Goal: Information Seeking & Learning: Find specific fact

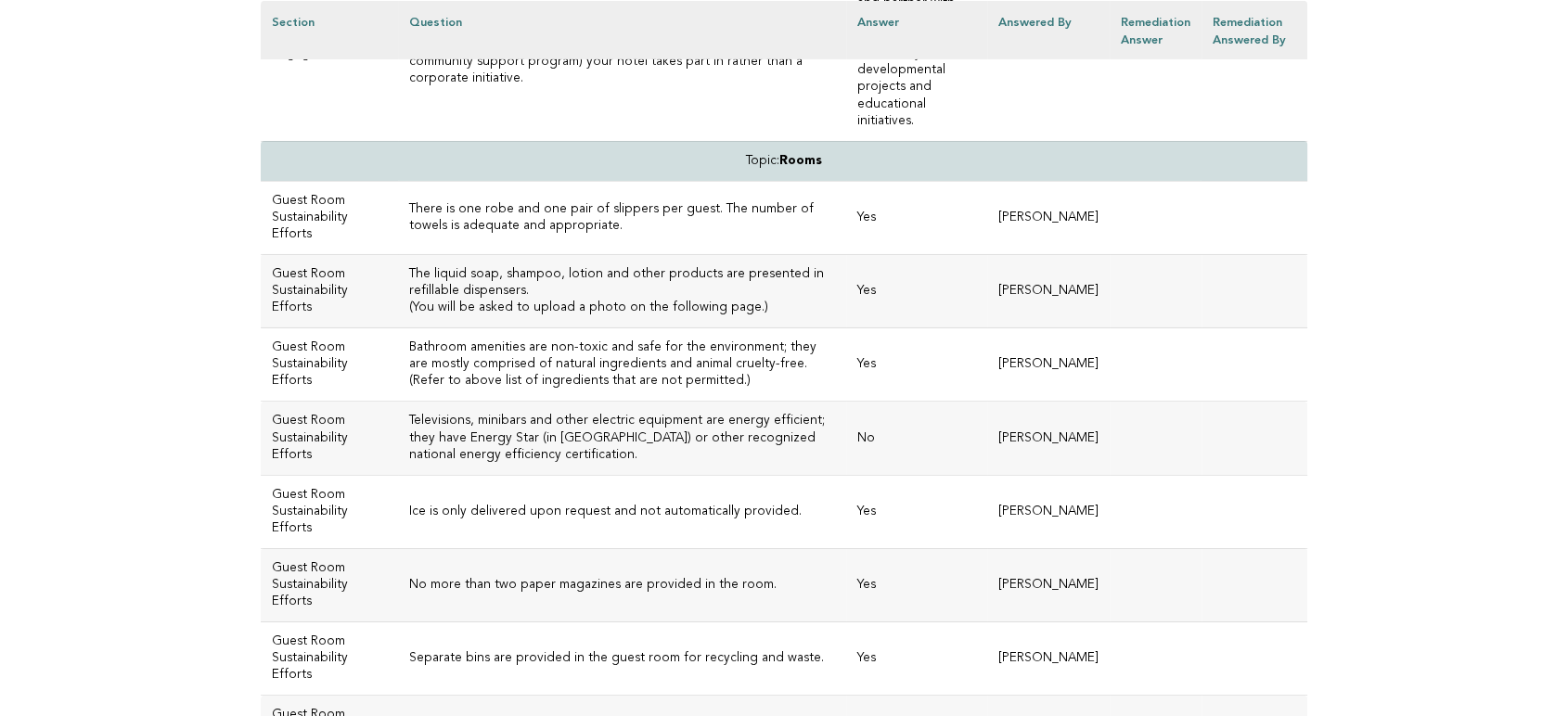
scroll to position [6367, 0]
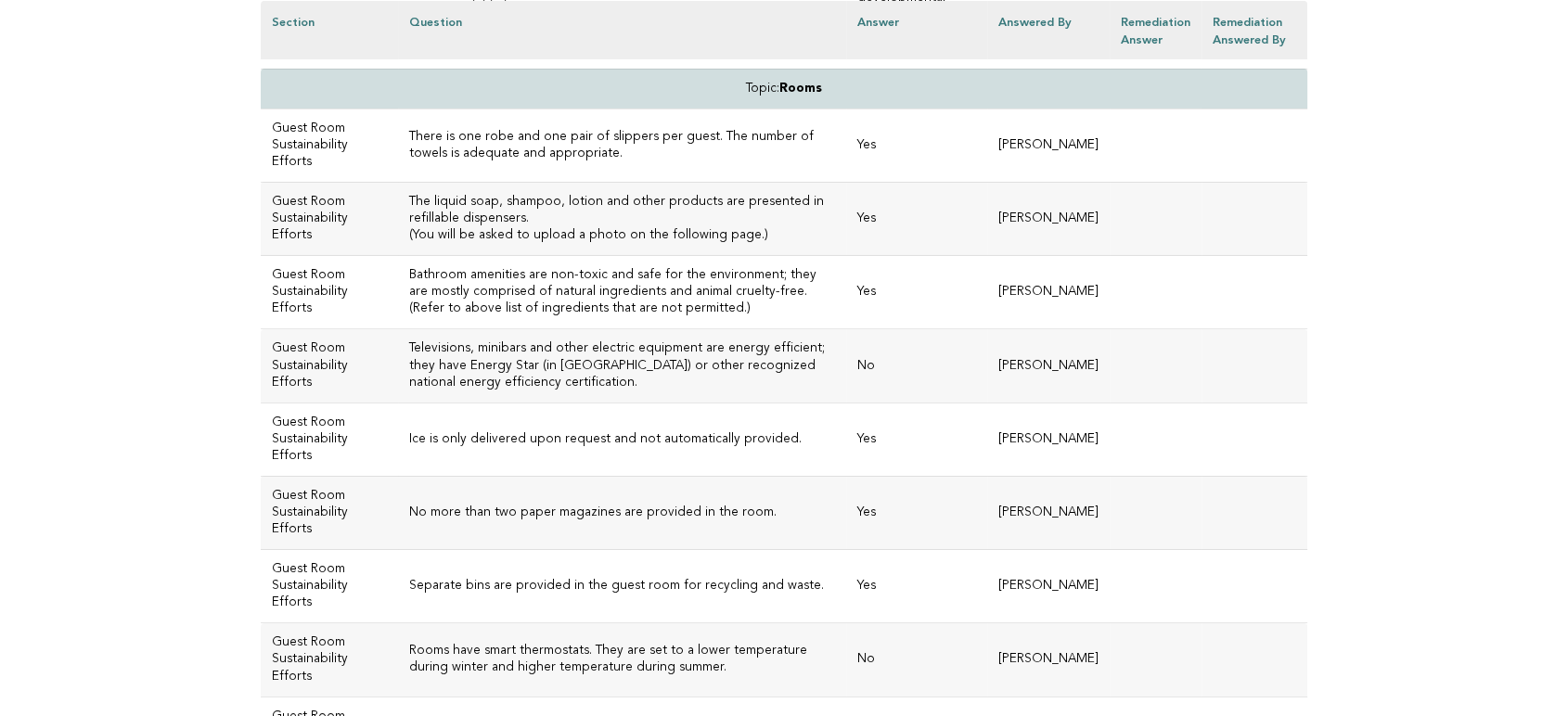
scroll to position [6470, 0]
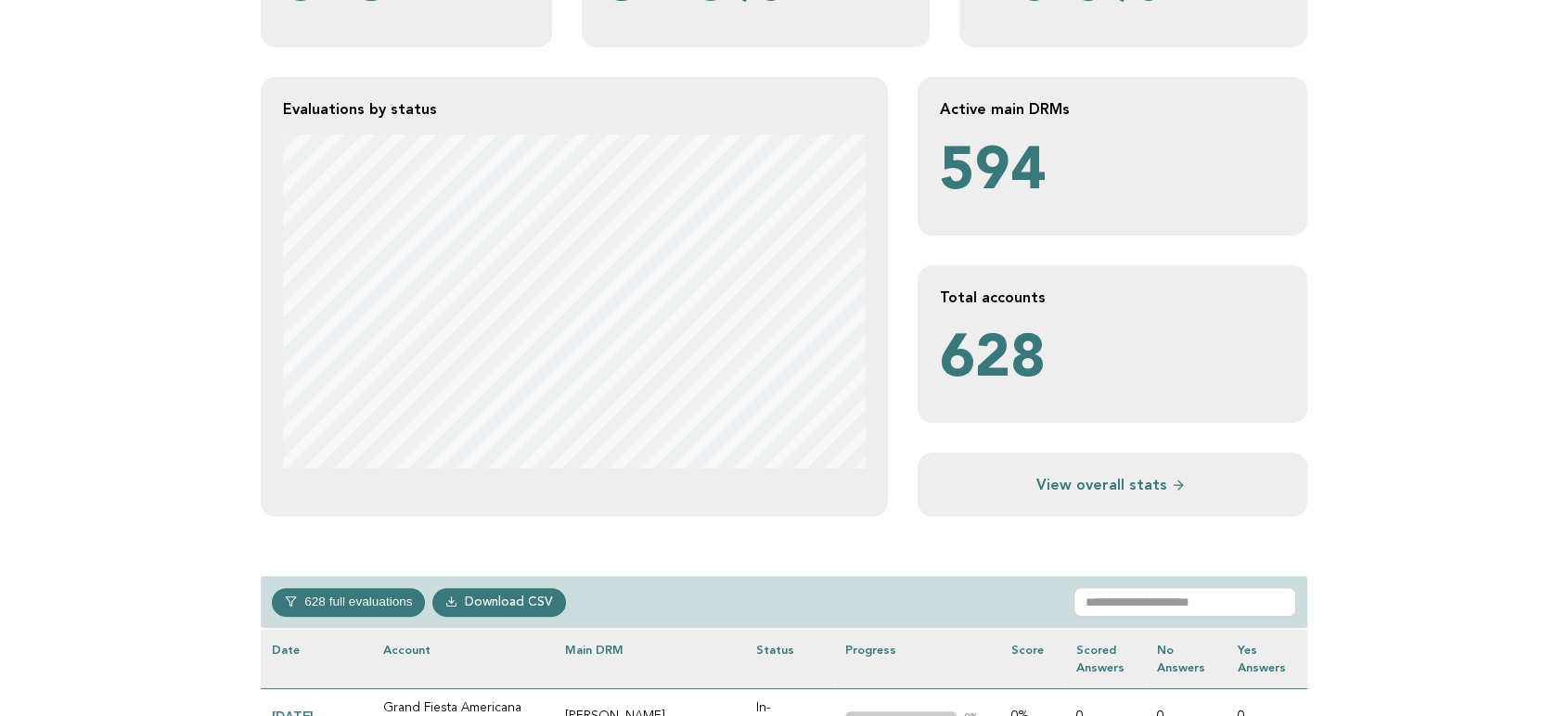
scroll to position [515, 0]
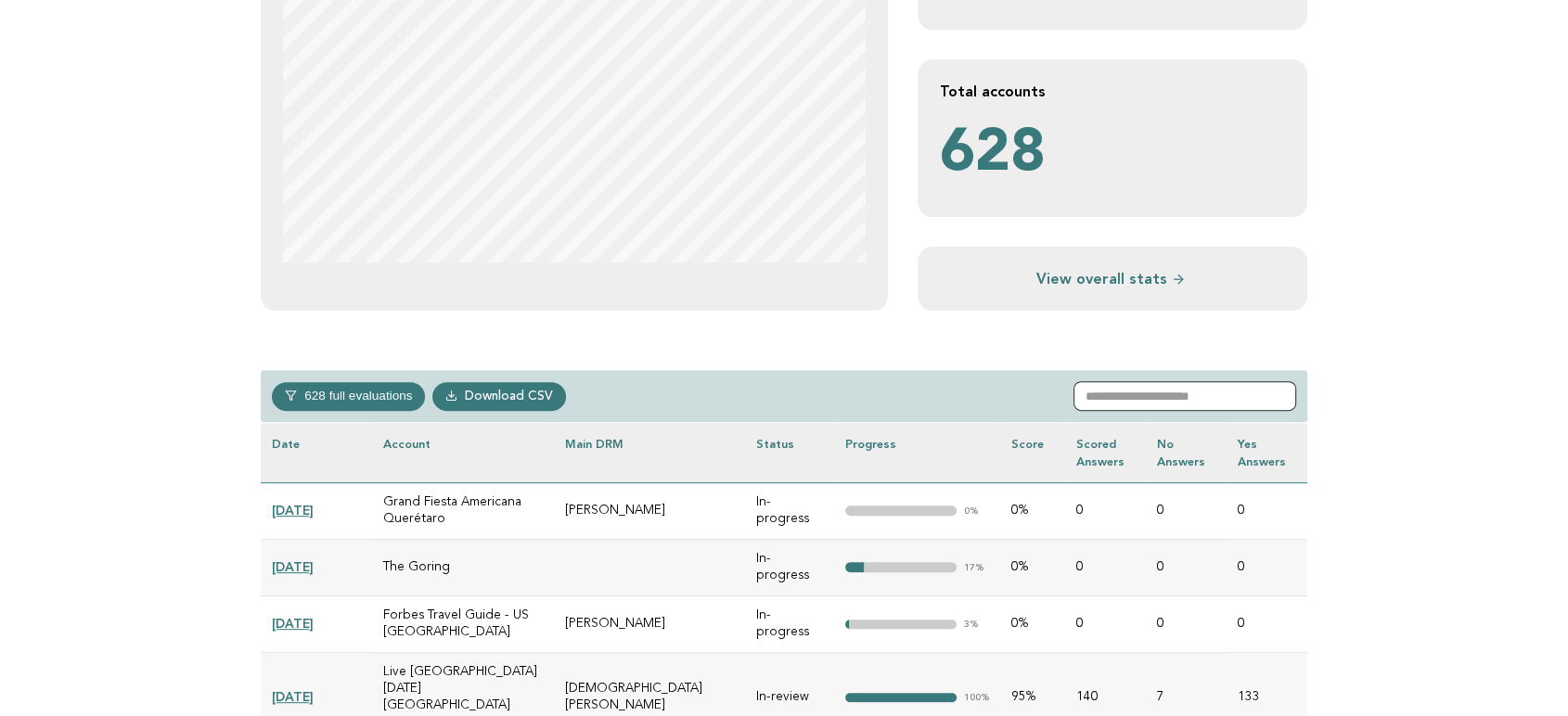
click at [1210, 389] on input "text" at bounding box center [1184, 396] width 222 height 30
paste input "********"
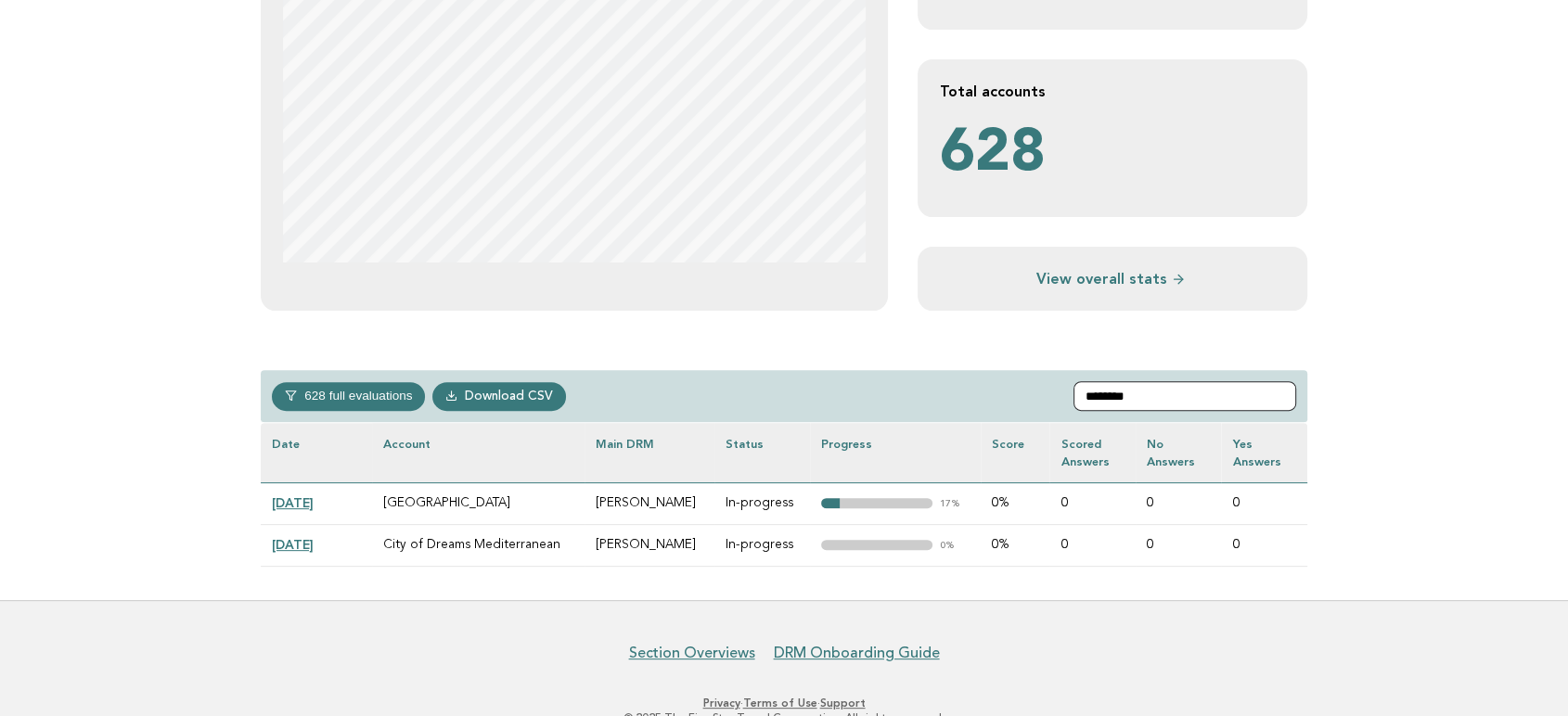
type input "********"
click at [314, 503] on link "[DATE]" at bounding box center [292, 502] width 42 height 15
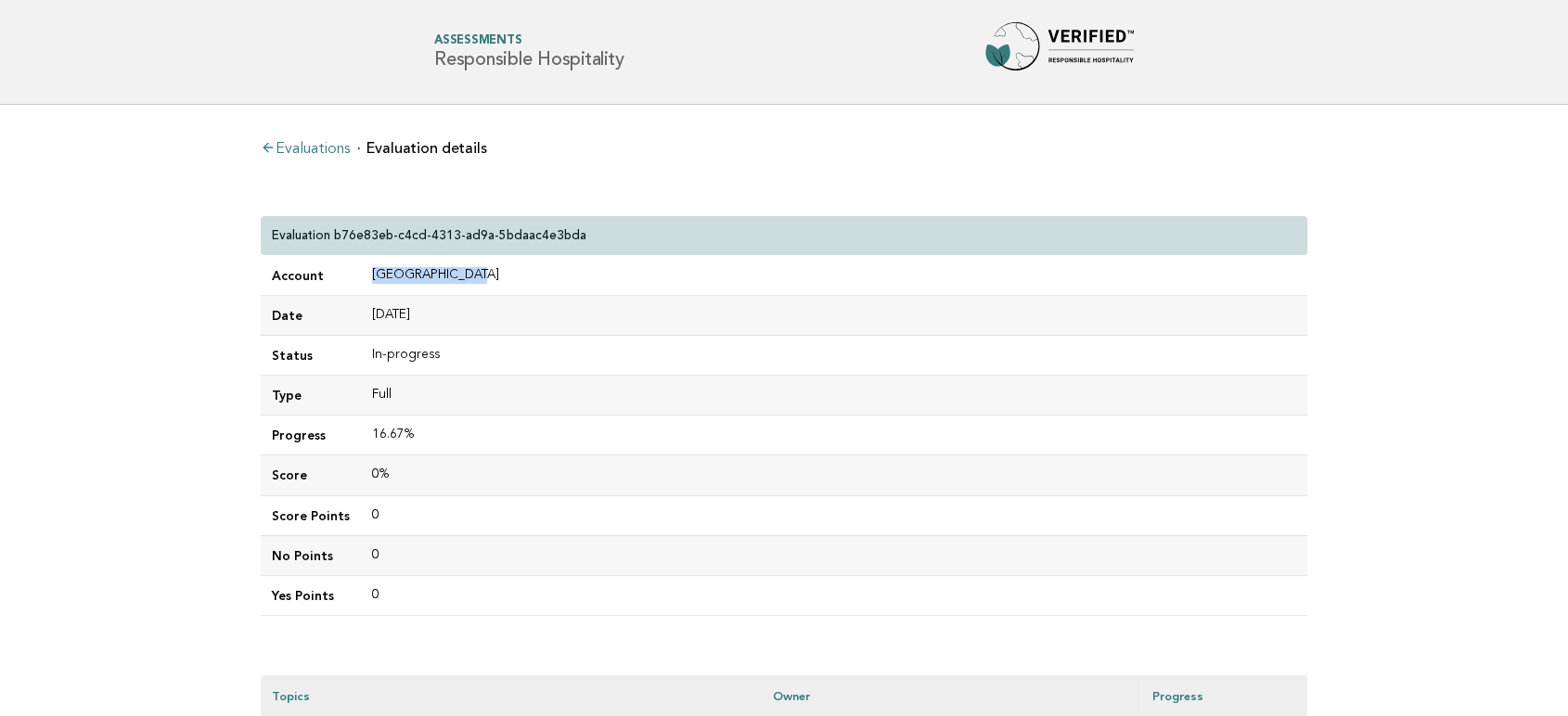
drag, startPoint x: 478, startPoint y: 273, endPoint x: 361, endPoint y: 258, distance: 118.0
click at [361, 258] on td "[GEOGRAPHIC_DATA]" at bounding box center [835, 276] width 946 height 40
copy td "[GEOGRAPHIC_DATA]"
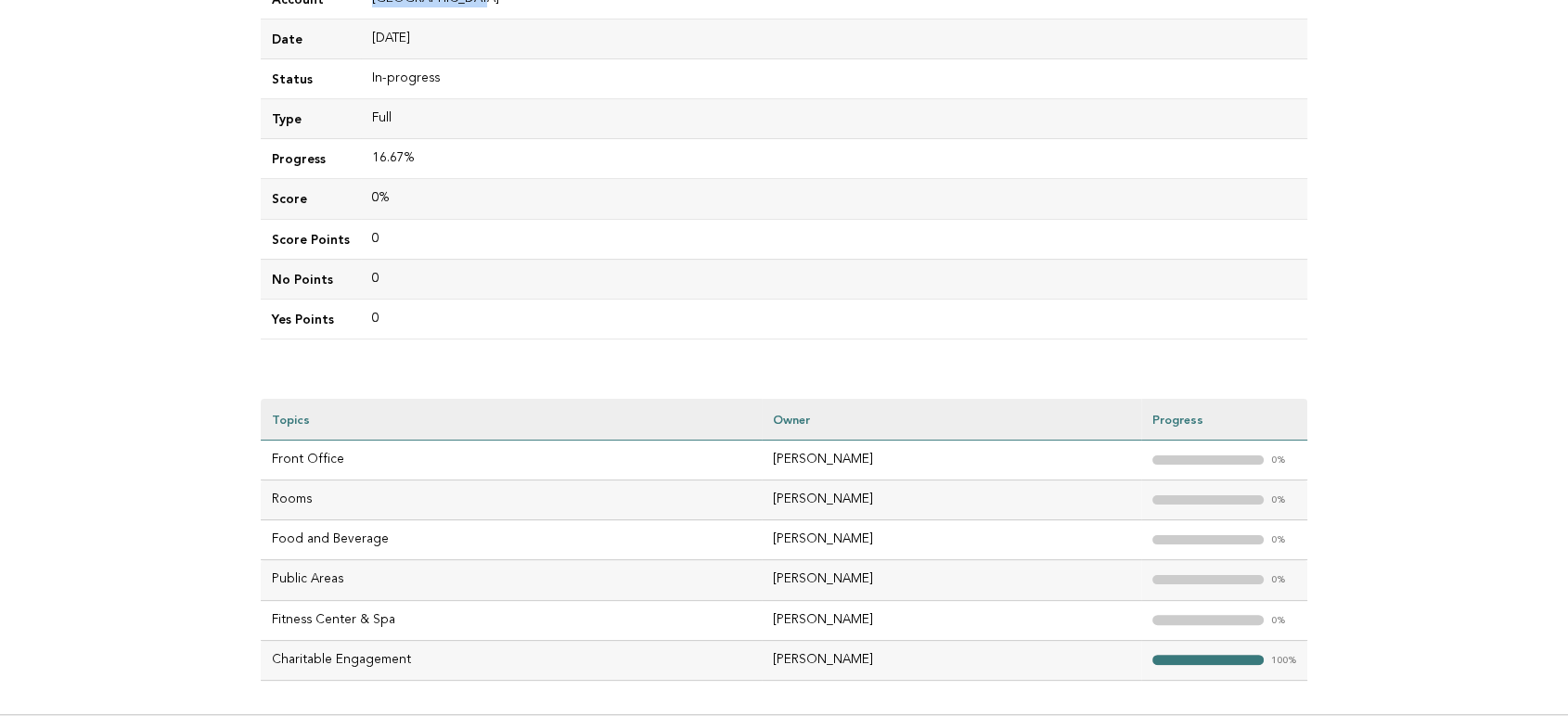
scroll to position [309, 0]
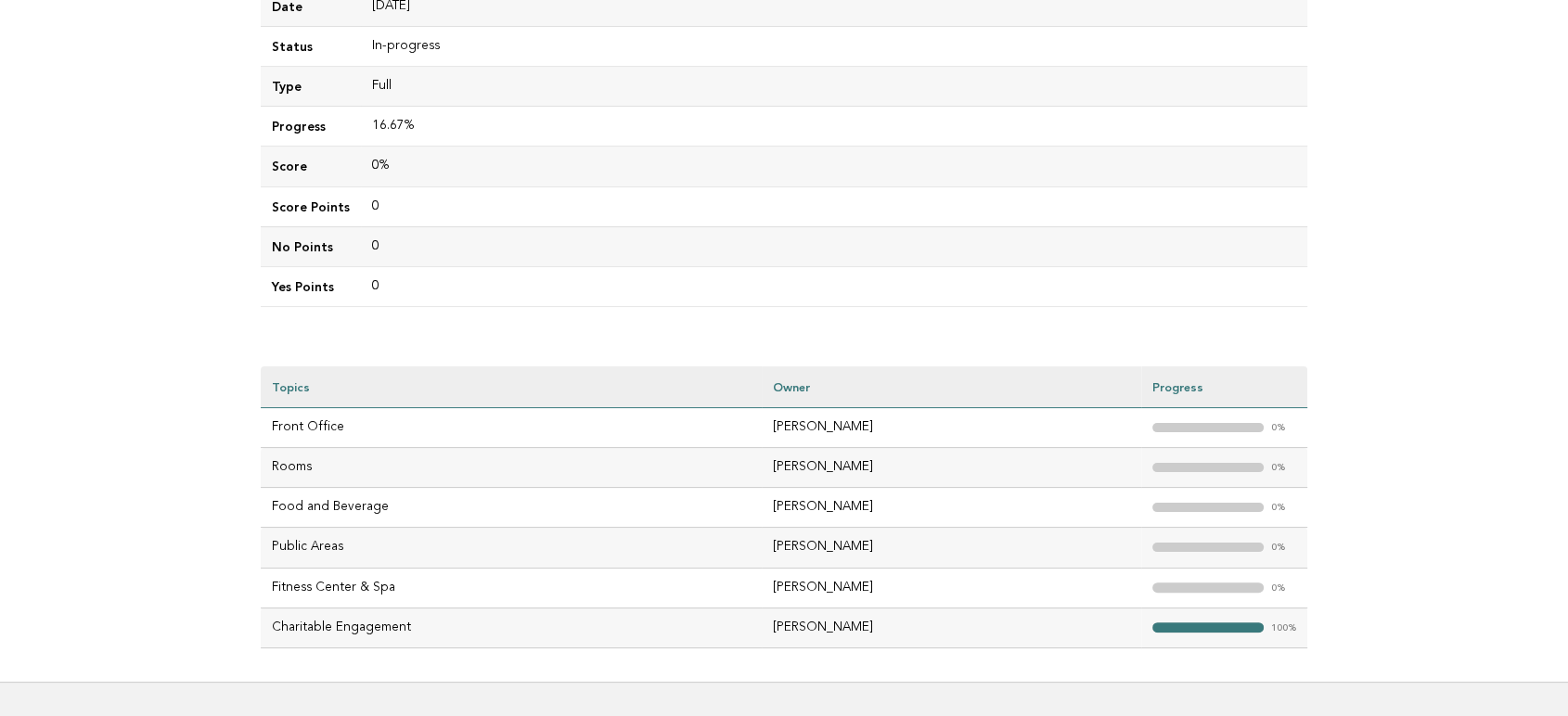
drag, startPoint x: 847, startPoint y: 465, endPoint x: 748, endPoint y: 462, distance: 99.0
click at [762, 462] on td "[PERSON_NAME]" at bounding box center [951, 467] width 380 height 40
copy td "[PERSON_NAME]"
drag, startPoint x: 845, startPoint y: 588, endPoint x: 731, endPoint y: 587, distance: 114.0
click at [731, 587] on tr "Fitness Center & Spa [PERSON_NAME] "> 0%" at bounding box center [783, 588] width 1046 height 40
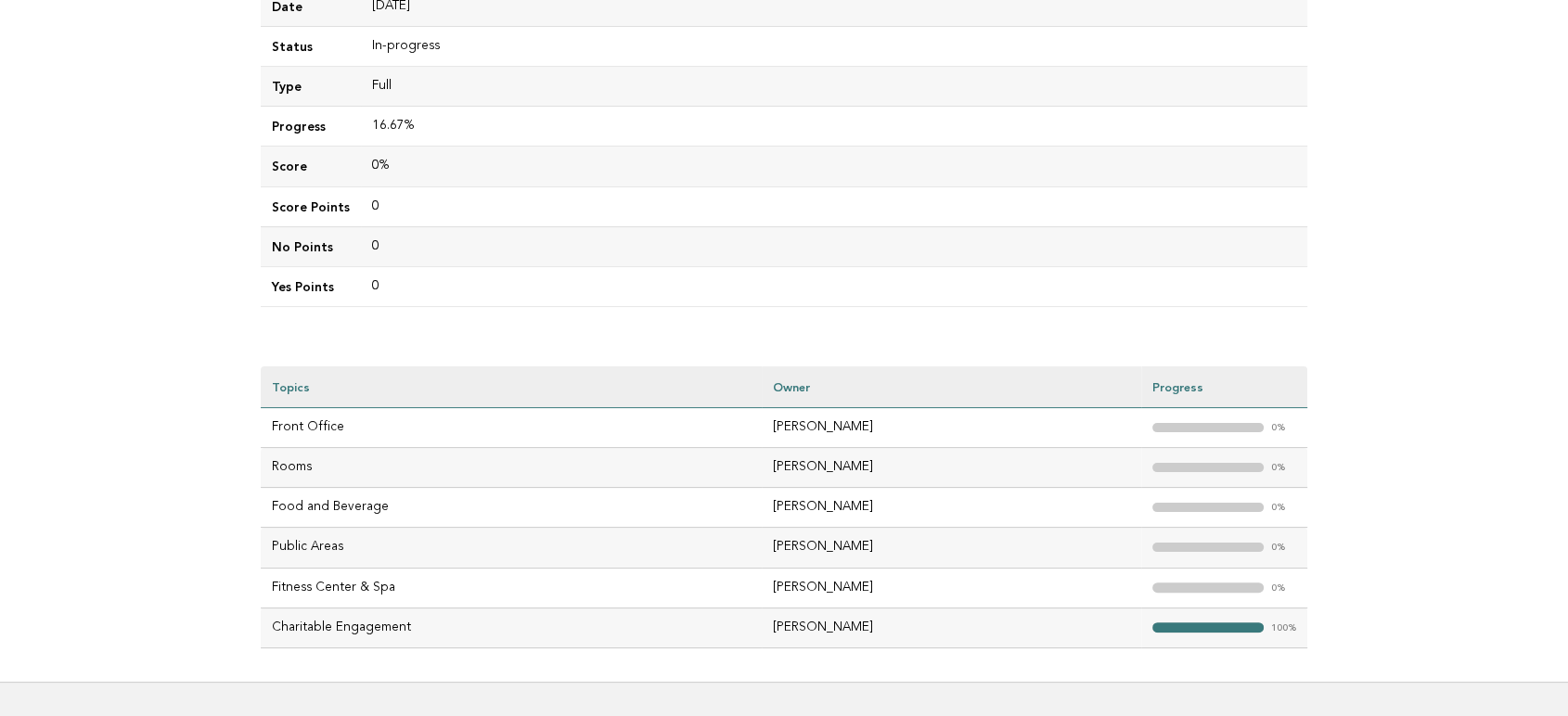
copy tr "[PERSON_NAME]"
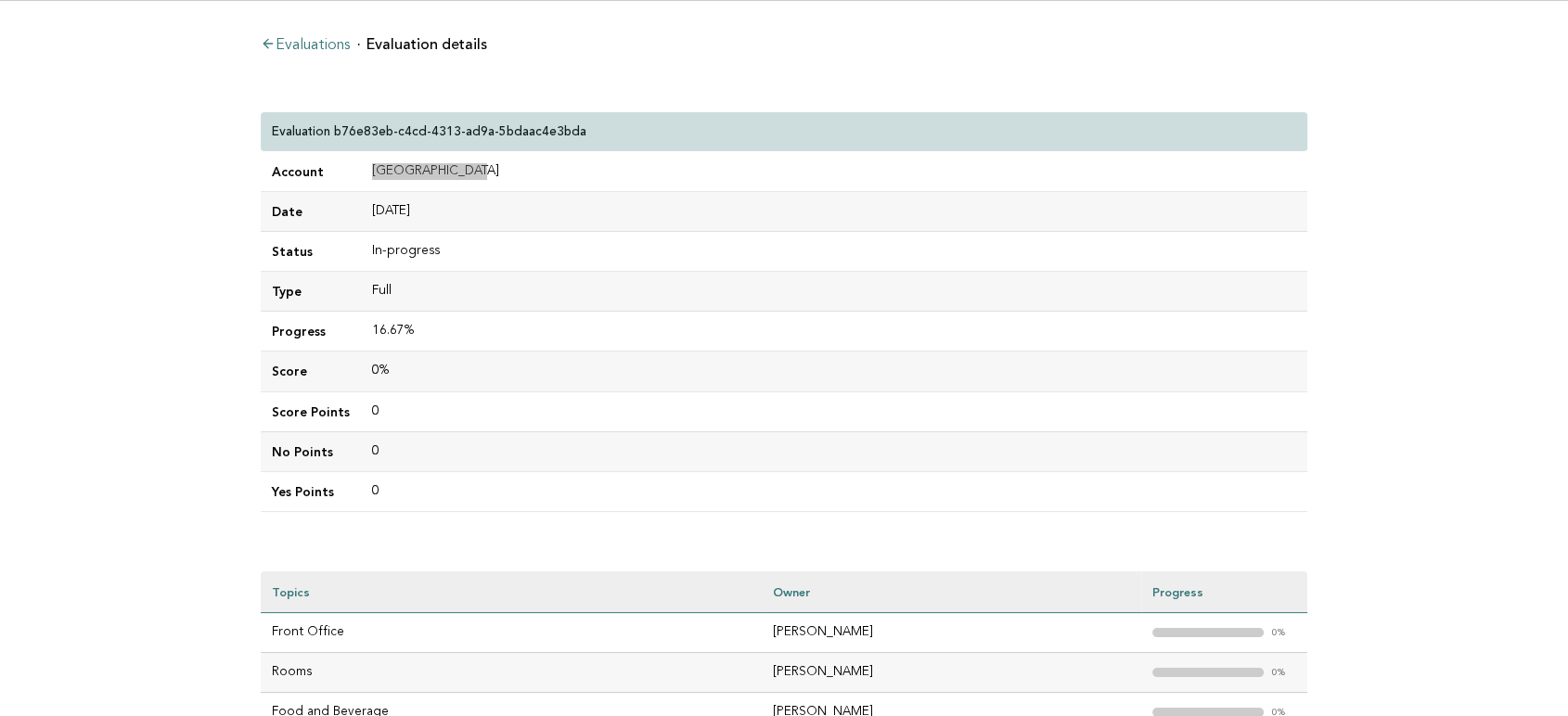
scroll to position [103, 0]
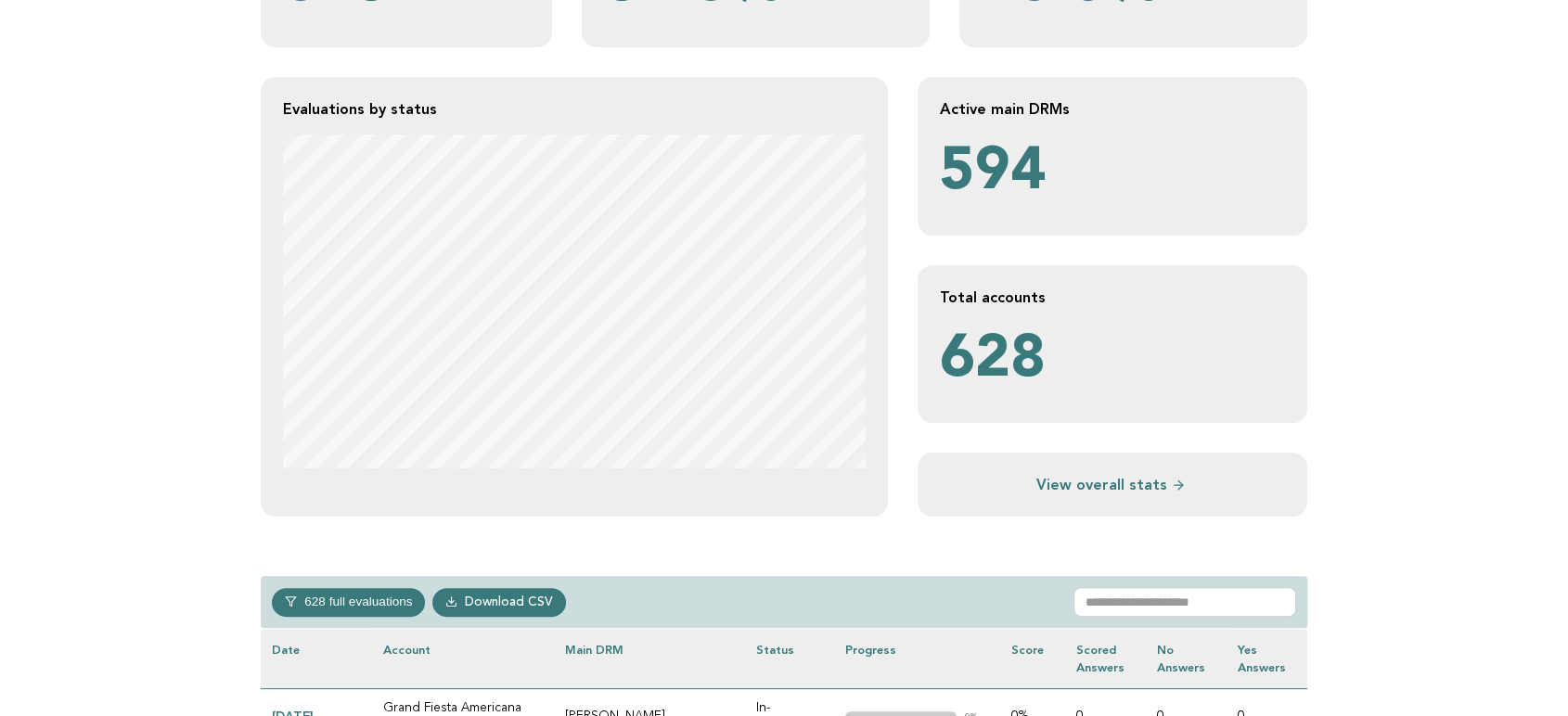
scroll to position [515, 0]
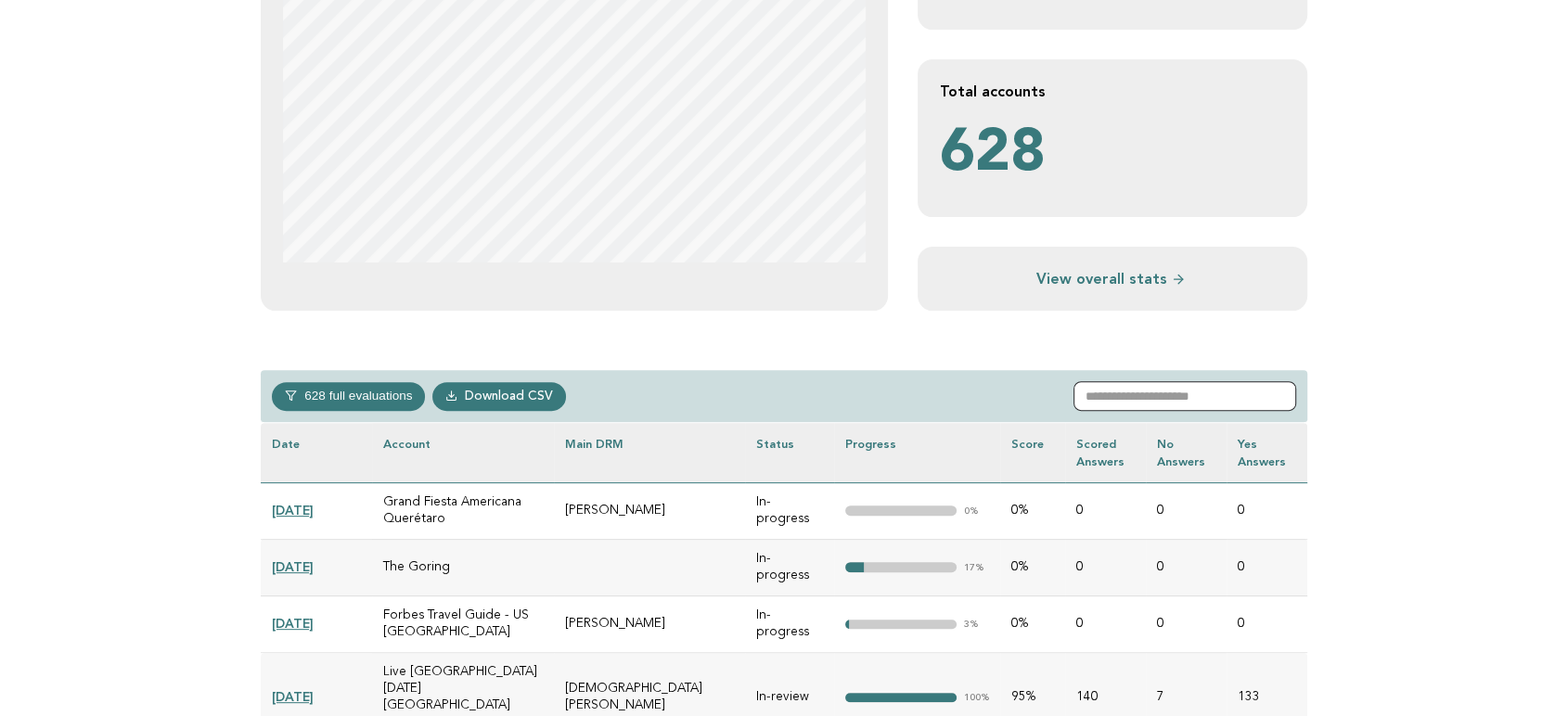
click at [1121, 386] on input "text" at bounding box center [1184, 396] width 222 height 30
paste input "**********"
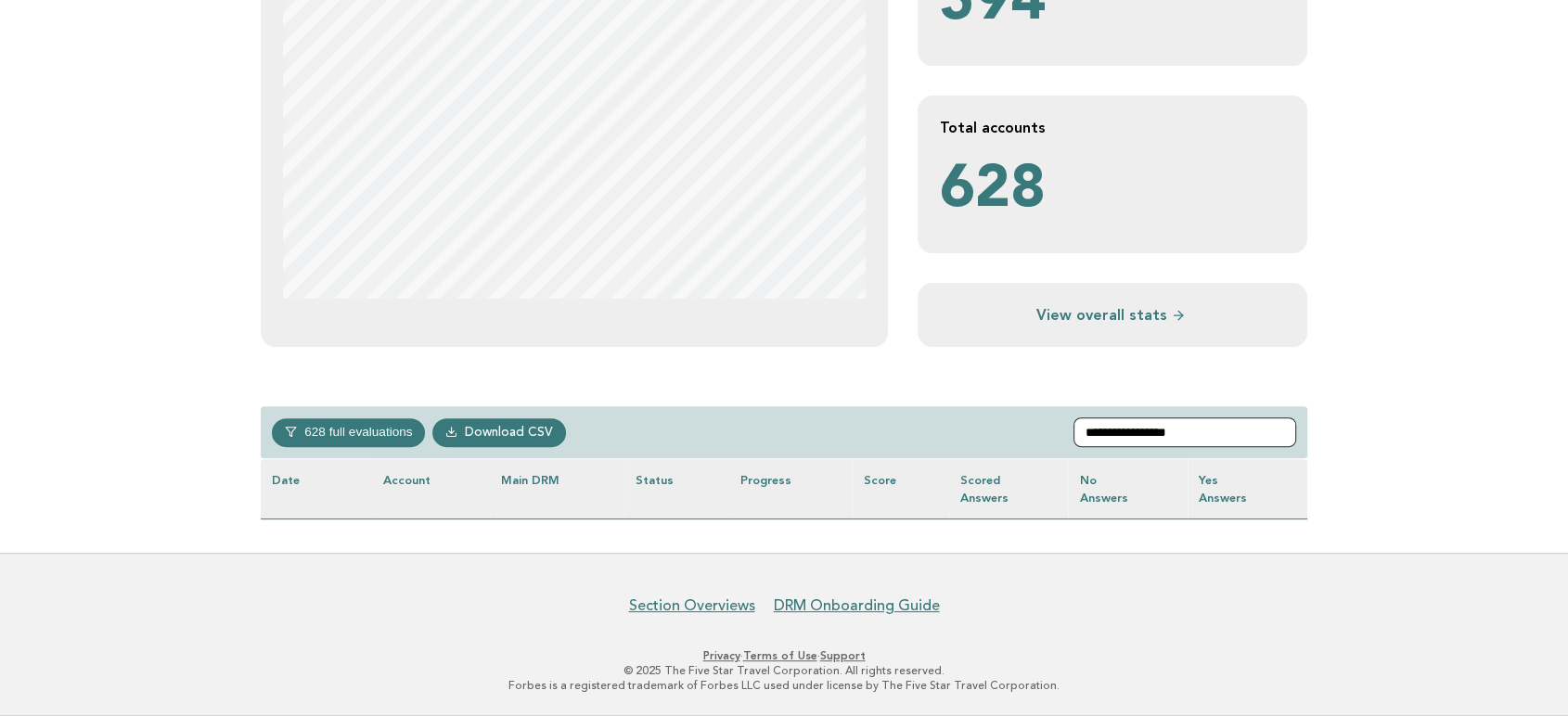
scroll to position [478, 0]
click at [1161, 429] on input "**********" at bounding box center [1184, 433] width 222 height 30
drag, startPoint x: 1168, startPoint y: 429, endPoint x: 1258, endPoint y: 429, distance: 90.0
click at [1258, 429] on input "**********" at bounding box center [1184, 433] width 222 height 30
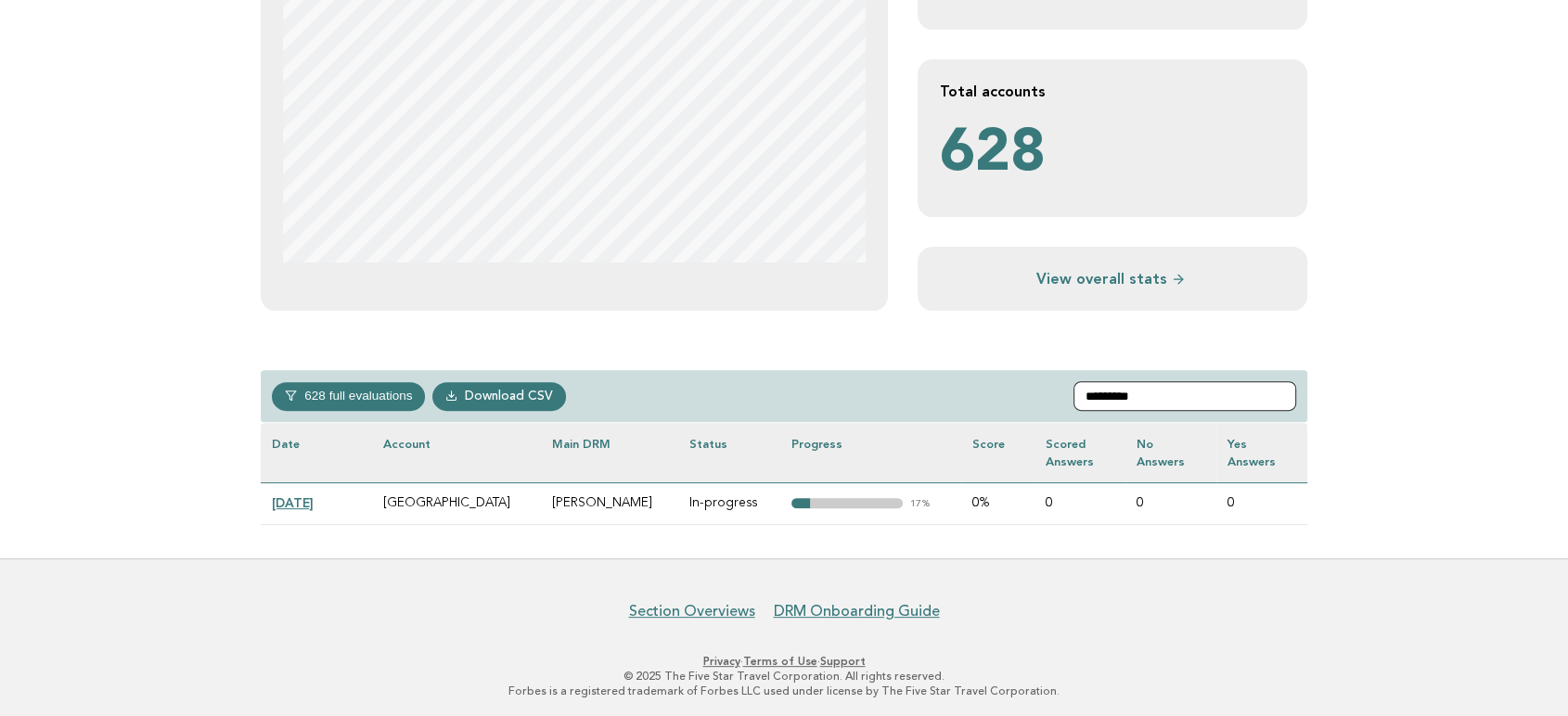
type input "********"
click at [311, 498] on link "[DATE]" at bounding box center [292, 502] width 42 height 15
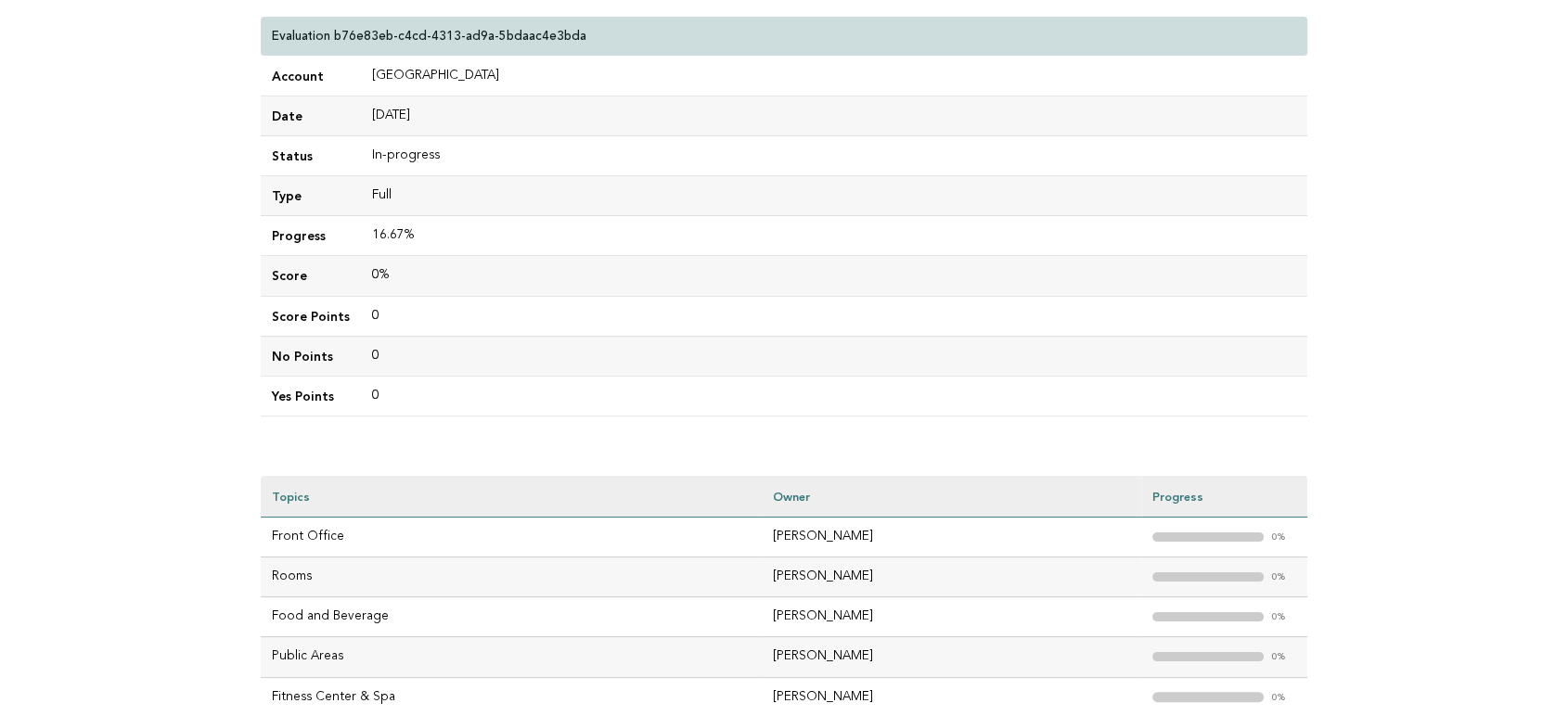
scroll to position [206, 0]
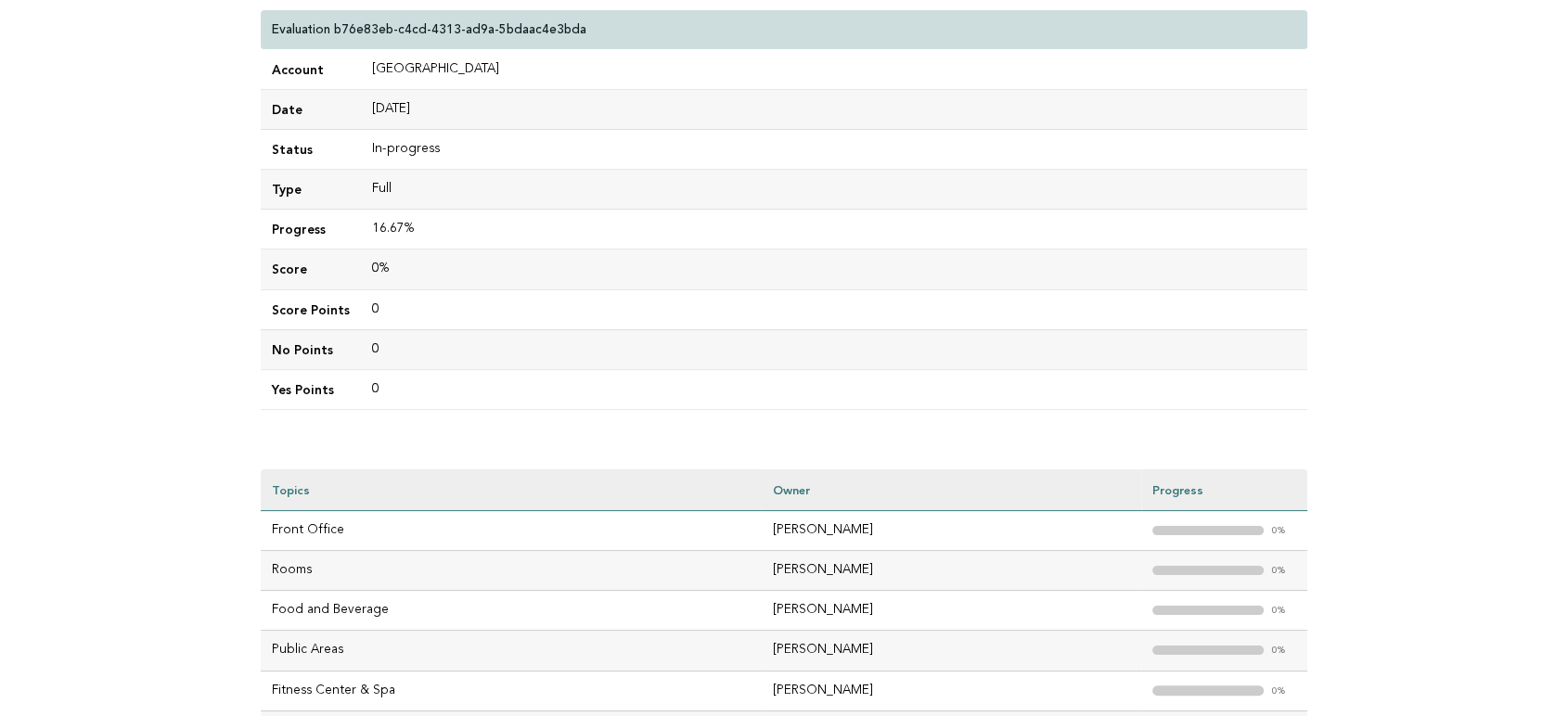
drag, startPoint x: 849, startPoint y: 577, endPoint x: 713, endPoint y: 569, distance: 136.2
click at [713, 569] on tr "Rooms [PERSON_NAME] "> 0%" at bounding box center [783, 570] width 1046 height 40
copy tr "[PERSON_NAME]"
click at [164, 370] on main "Evaluations Evaluation details Evaluation b76e83eb-c4cd-4313-ad9a-5bdaac4e3bda …" at bounding box center [784, 342] width 1568 height 886
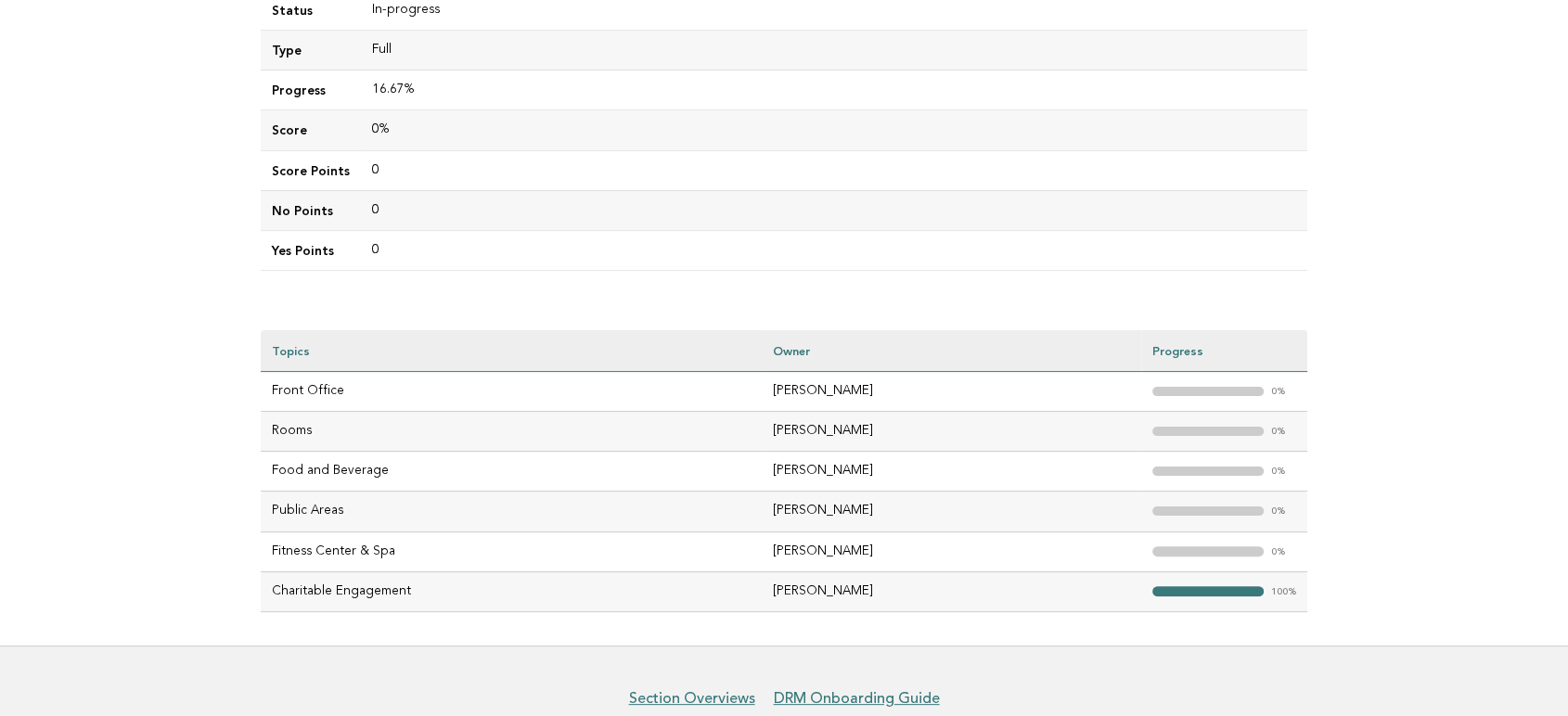
scroll to position [309, 0]
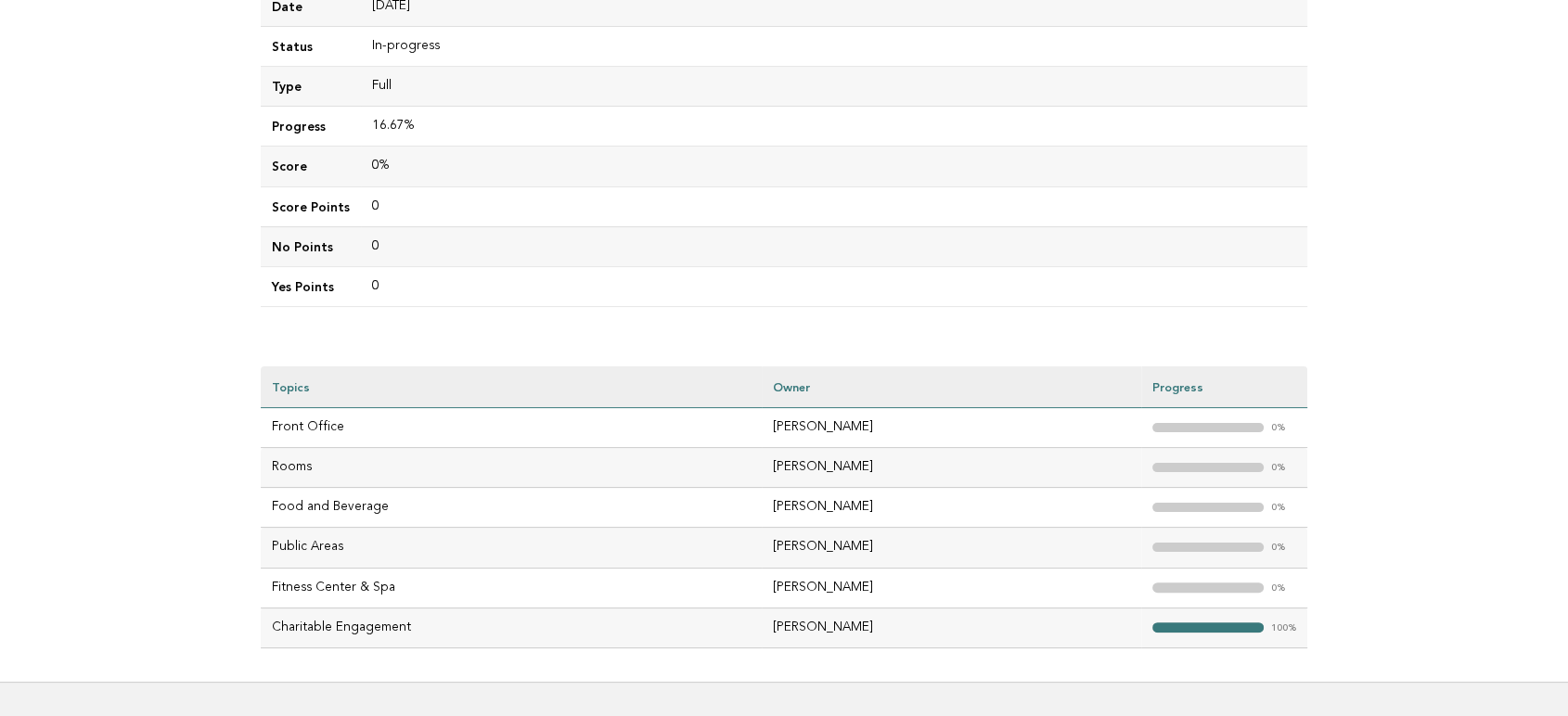
click at [1062, 337] on div "Evaluations Evaluation details Evaluation b76e83eb-c4cd-4313-ad9a-5bdaac4e3bda …" at bounding box center [784, 239] width 1076 height 886
